Goal: Check status

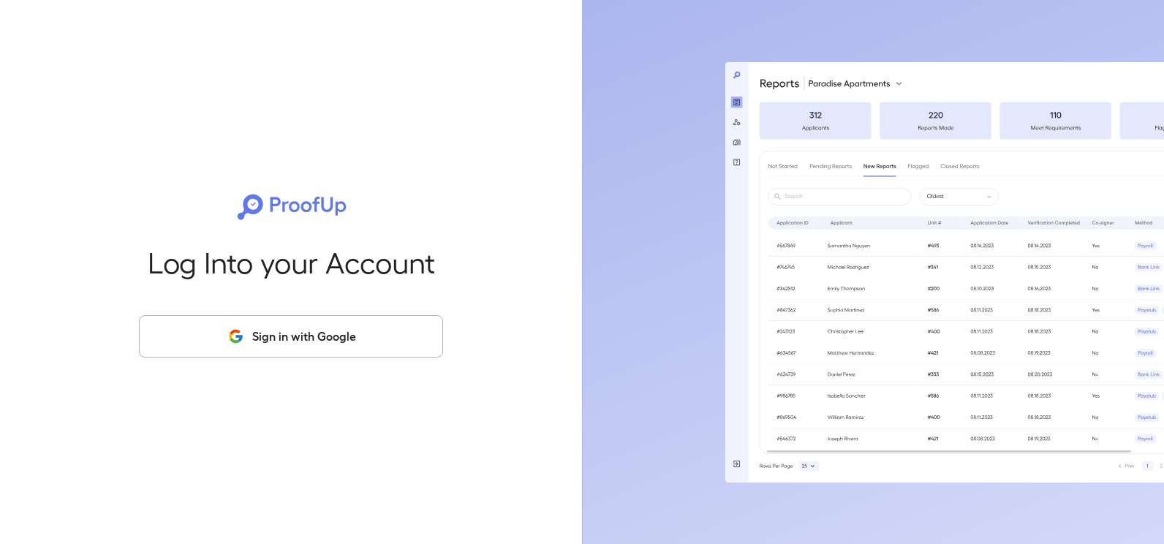
click at [385, 345] on button "Sign in with Google" at bounding box center [291, 336] width 304 height 42
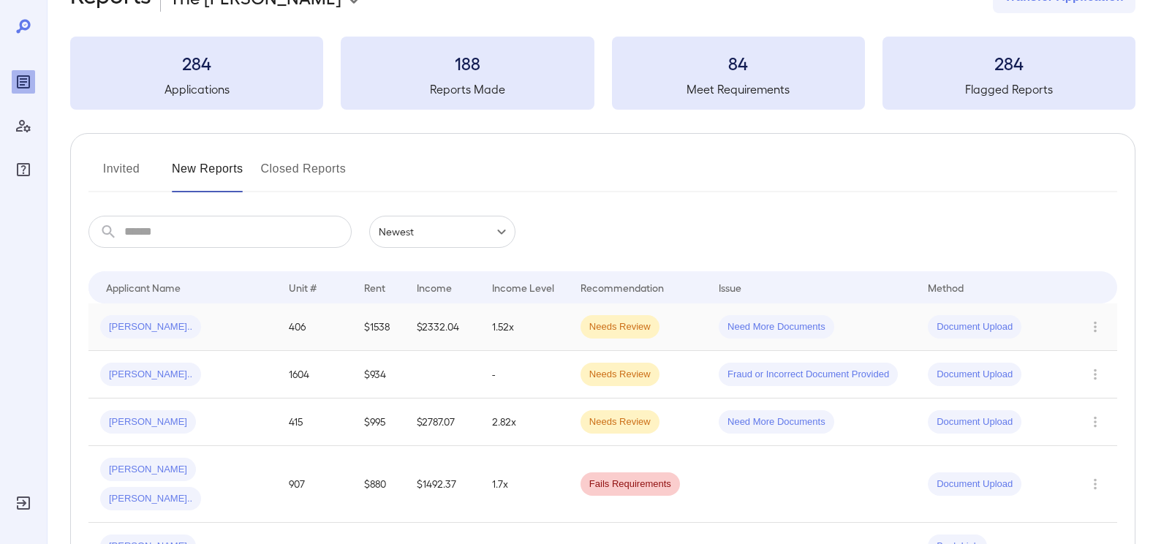
scroll to position [73, 0]
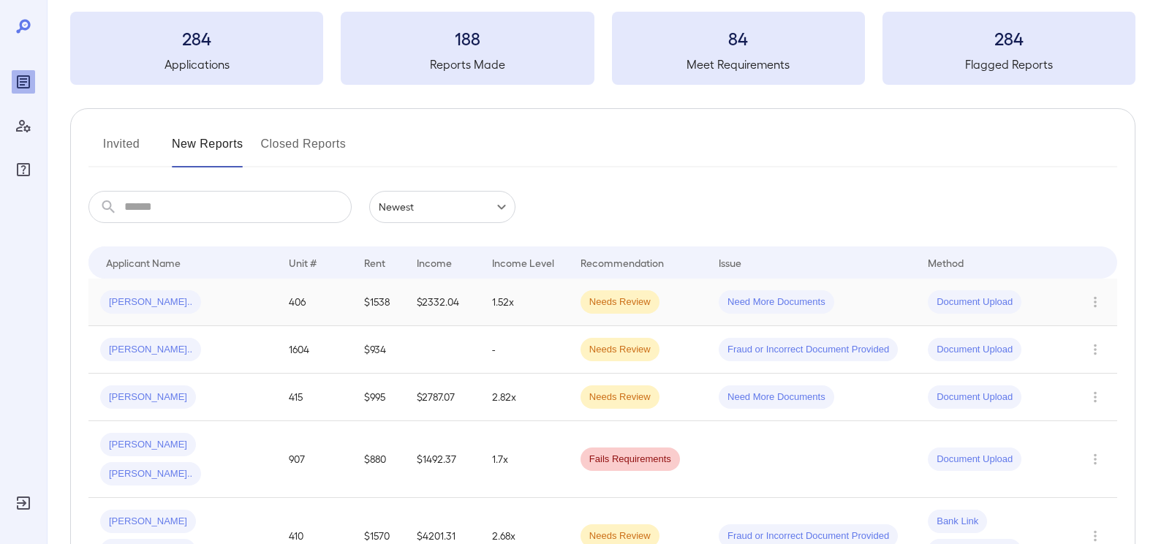
click at [549, 299] on td "1.52x" at bounding box center [525, 303] width 88 height 48
